Goal: Information Seeking & Learning: Learn about a topic

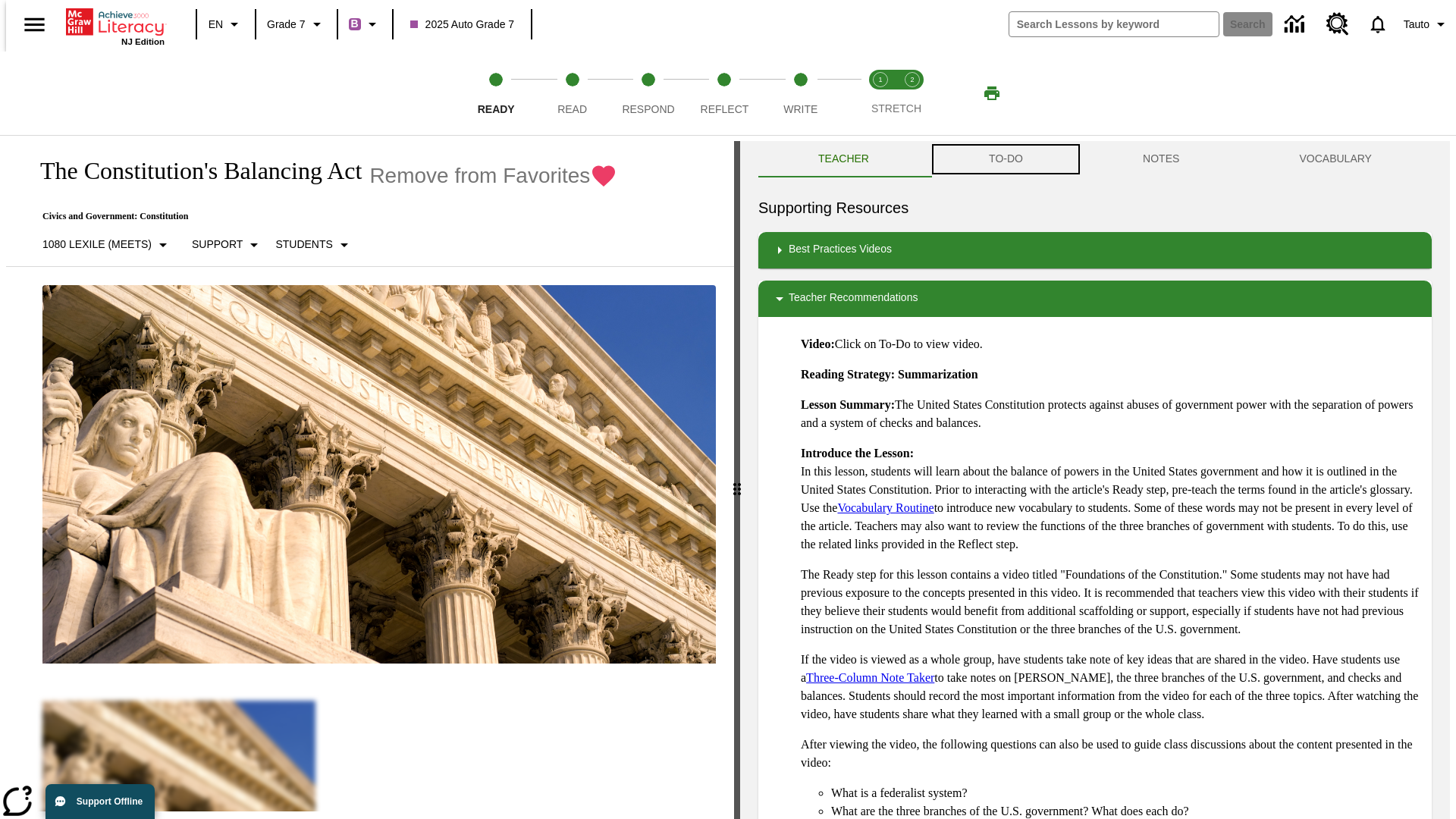
click at [1005, 159] on button "TO-DO" at bounding box center [1005, 159] width 154 height 37
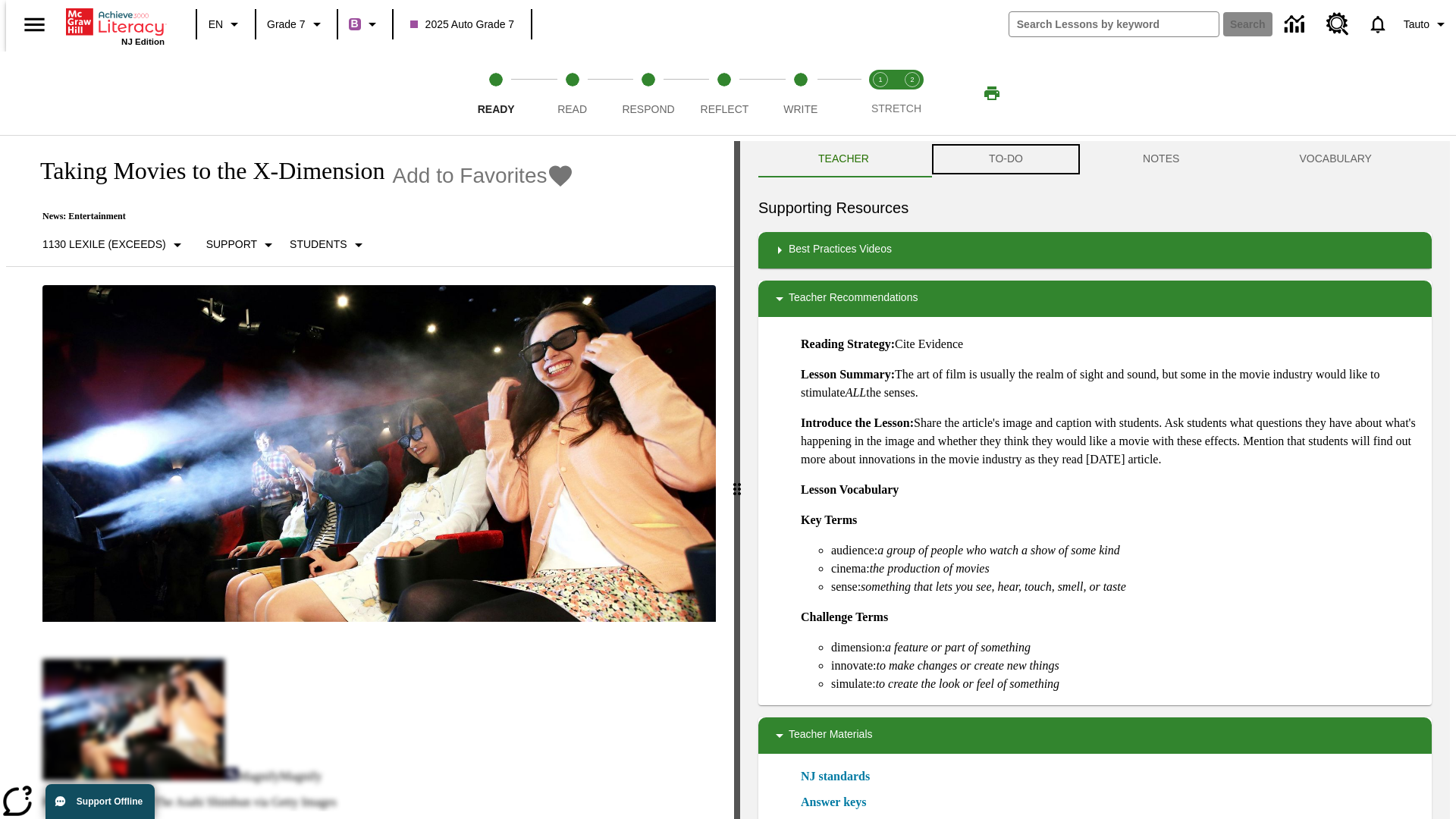
click at [1005, 159] on button "TO-DO" at bounding box center [1005, 159] width 154 height 37
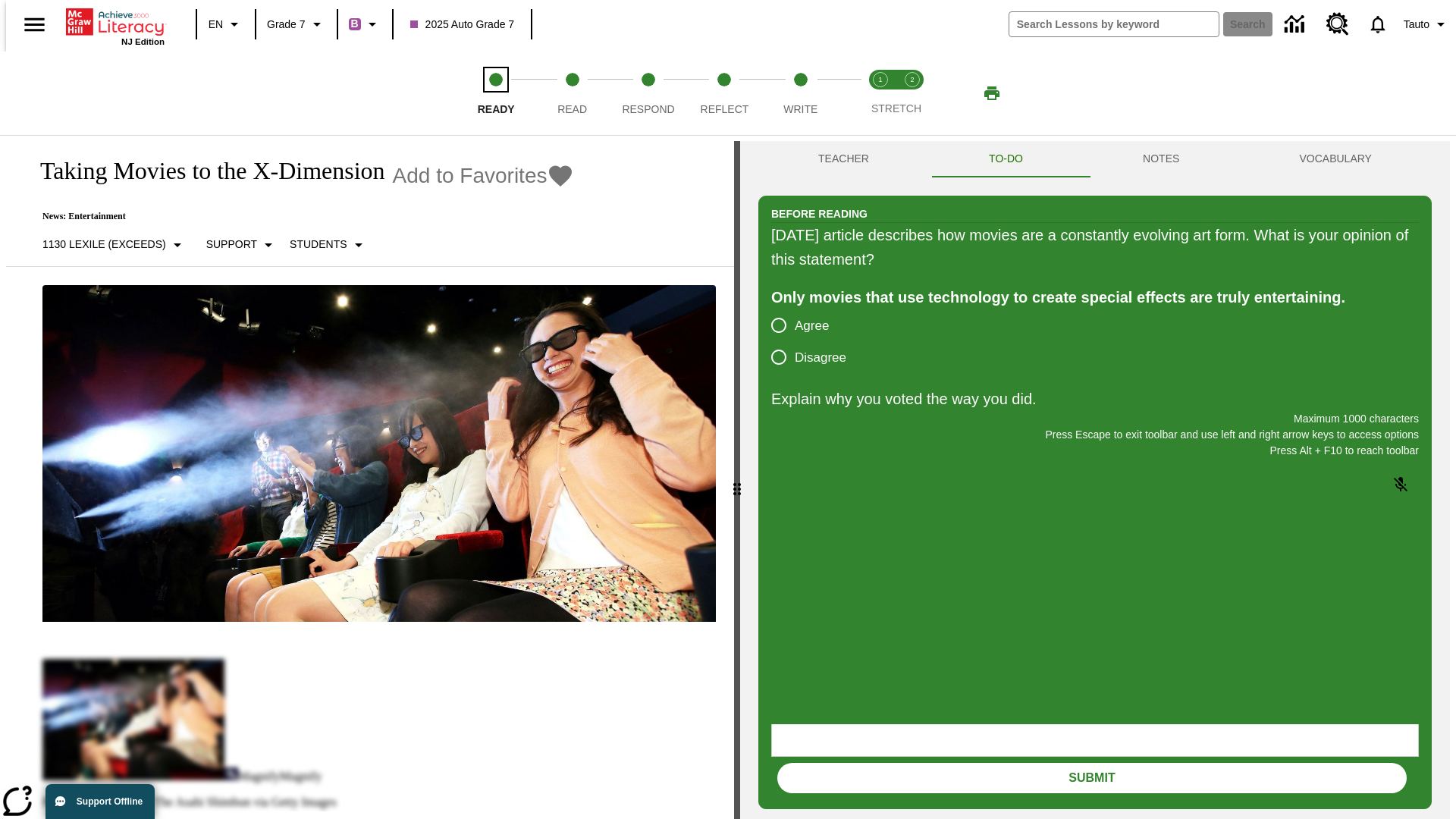
click at [496, 93] on span "Ready" at bounding box center [496, 103] width 37 height 27
click at [572, 93] on span "Read" at bounding box center [572, 103] width 30 height 27
